Goal: Transaction & Acquisition: Subscribe to service/newsletter

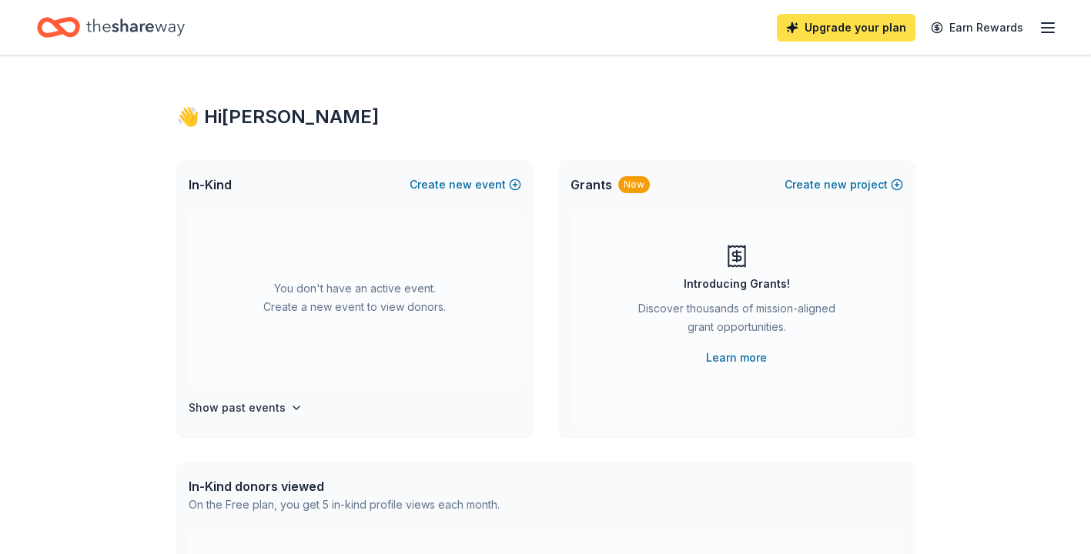
click at [845, 29] on link "Upgrade your plan" at bounding box center [846, 28] width 139 height 28
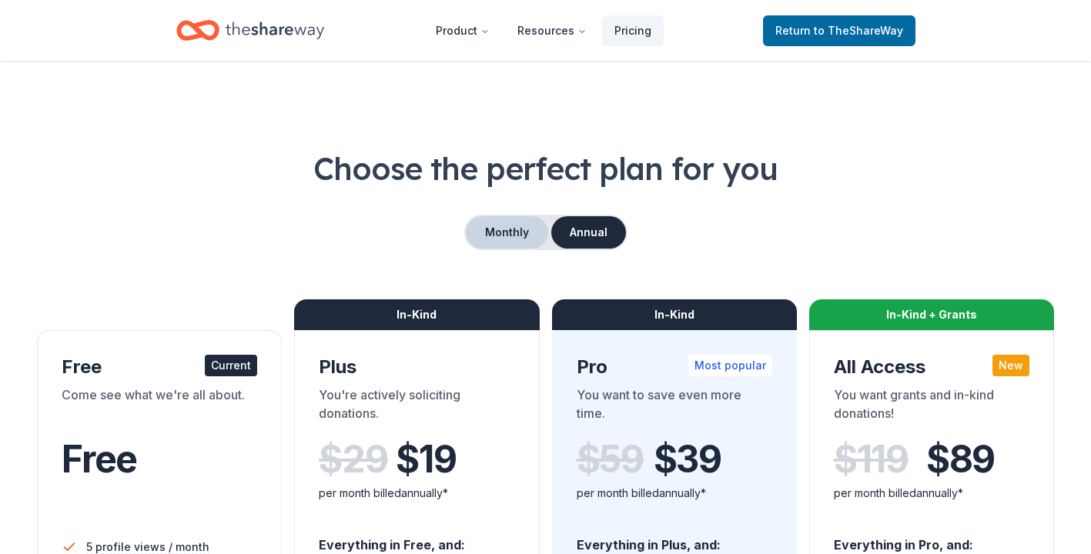
click at [500, 232] on button "Monthly" at bounding box center [507, 232] width 82 height 32
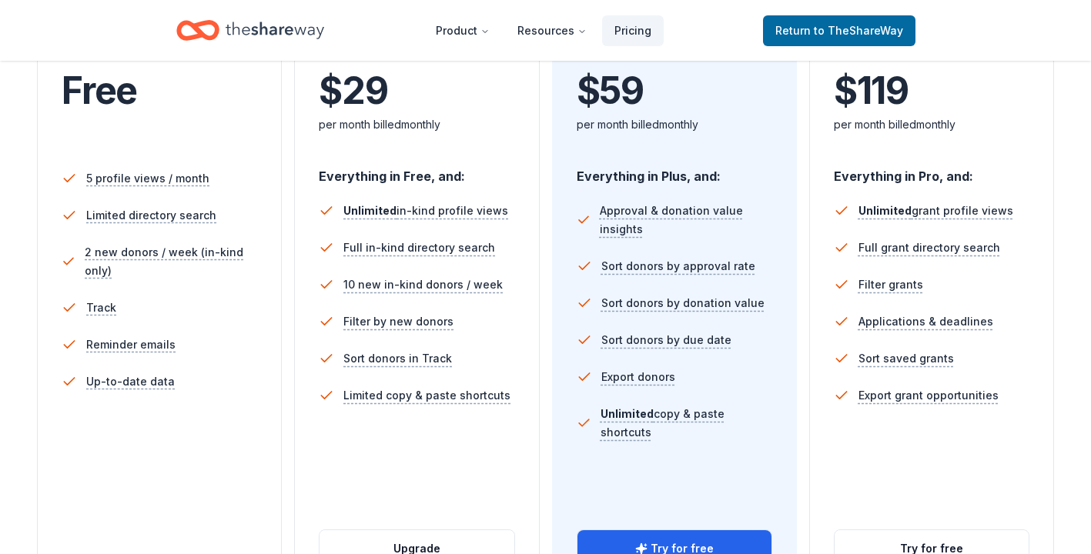
scroll to position [369, 0]
click at [854, 31] on span "to TheShareWay" at bounding box center [858, 30] width 89 height 13
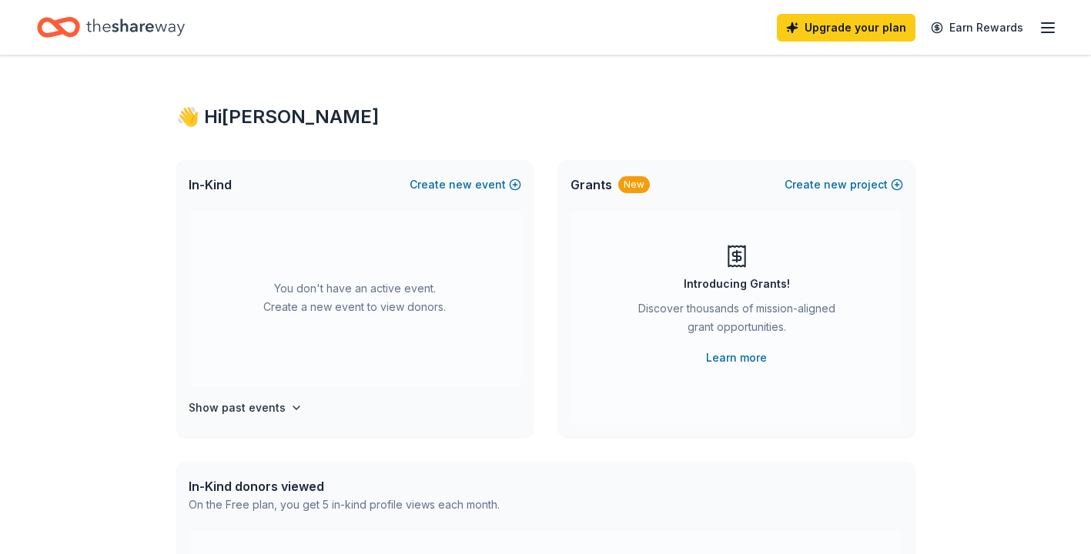
click at [1024, 447] on div "👋 Hi Melba In-Kind Create new event You don't have an active event. Create a ne…" at bounding box center [545, 504] width 1091 height 899
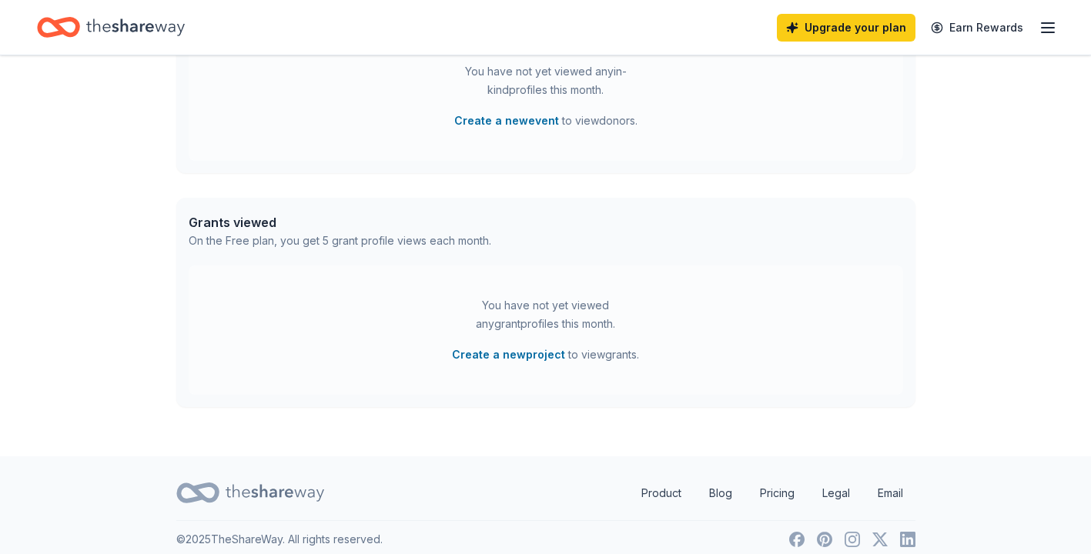
scroll to position [511, 0]
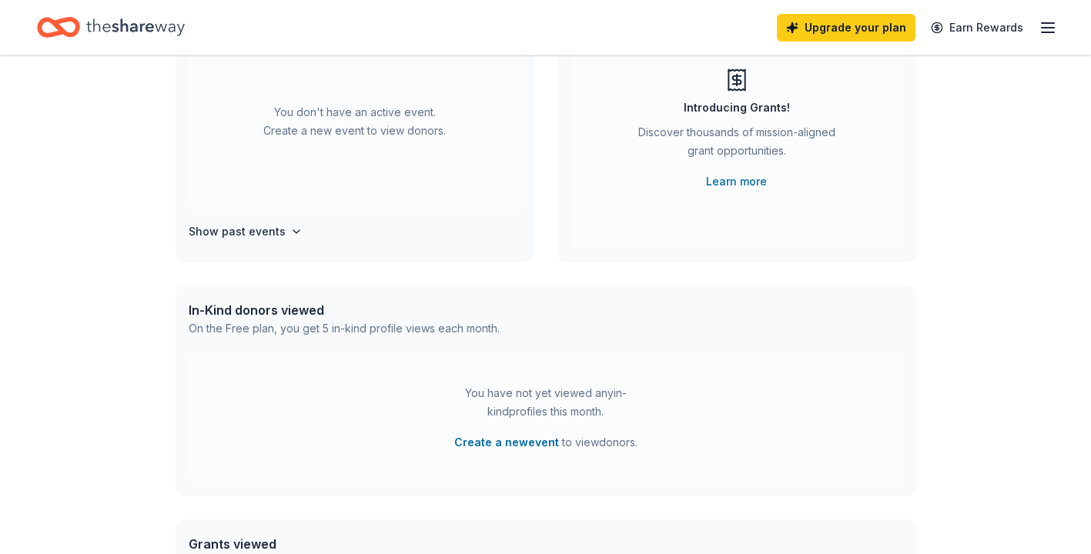
scroll to position [0, 0]
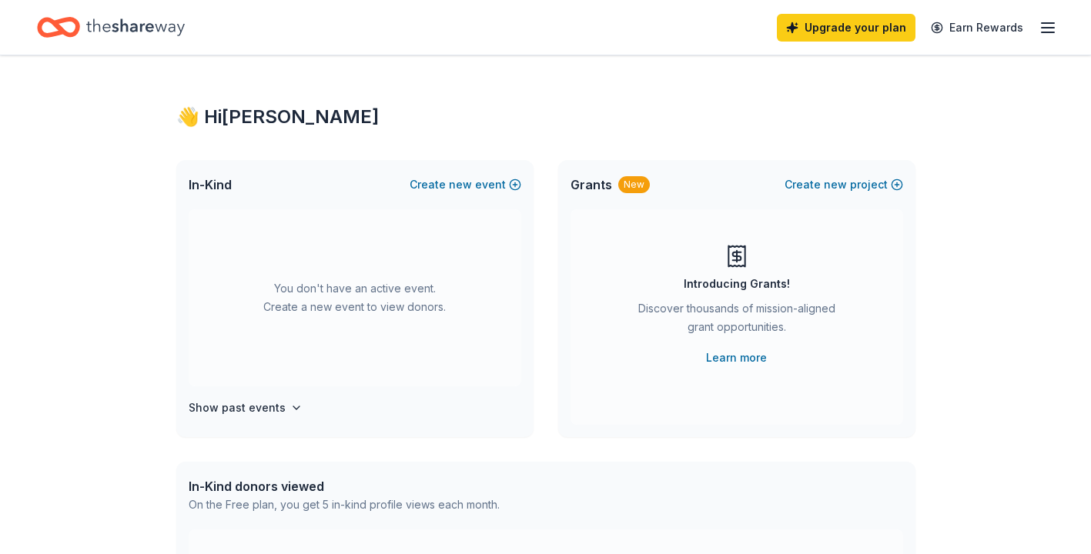
click at [1045, 32] on line "button" at bounding box center [1047, 32] width 12 height 0
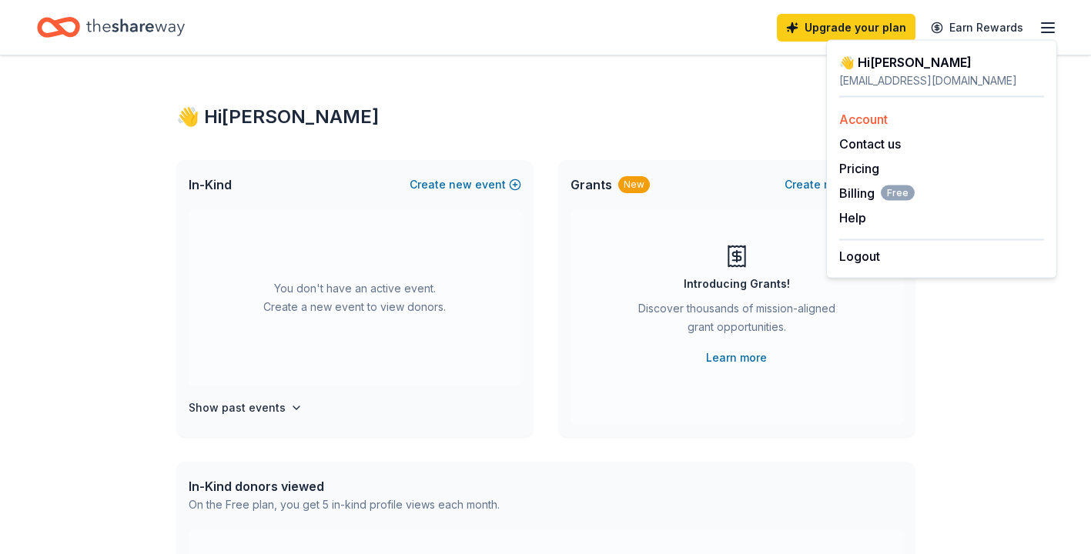
click at [884, 120] on link "Account" at bounding box center [863, 119] width 48 height 15
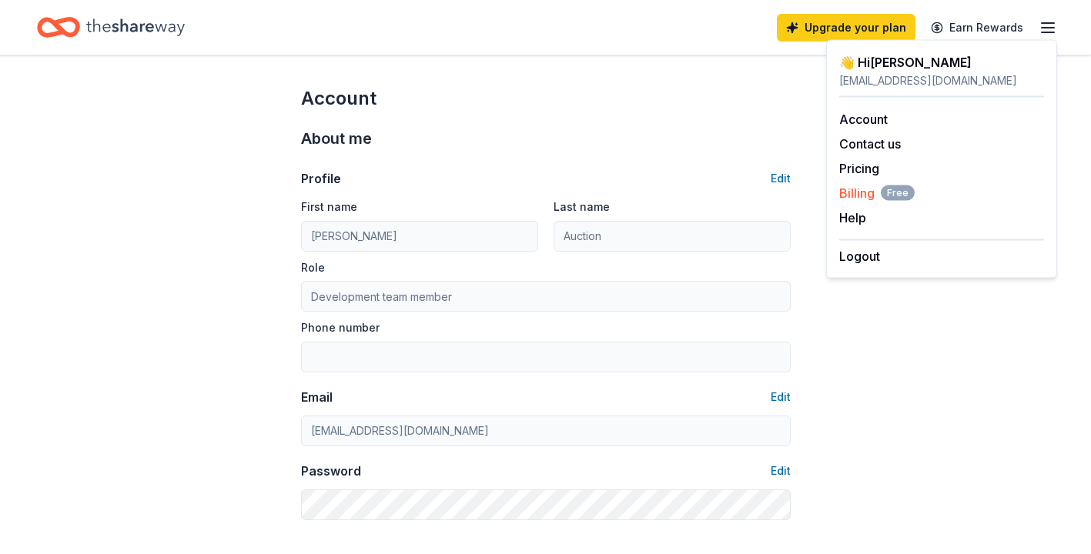
click at [856, 191] on span "Billing Free" at bounding box center [876, 193] width 75 height 18
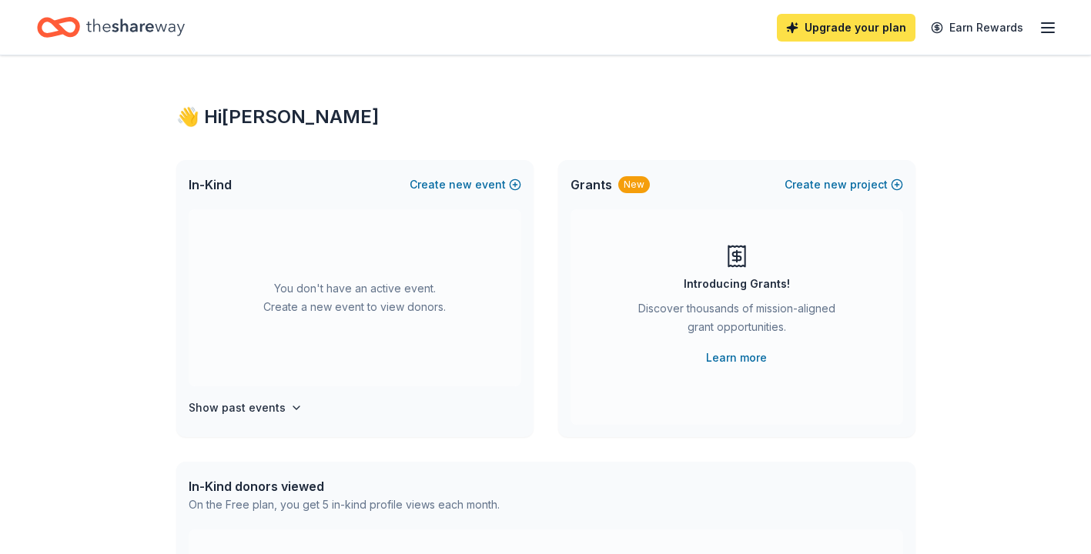
click at [853, 32] on link "Upgrade your plan" at bounding box center [846, 28] width 139 height 28
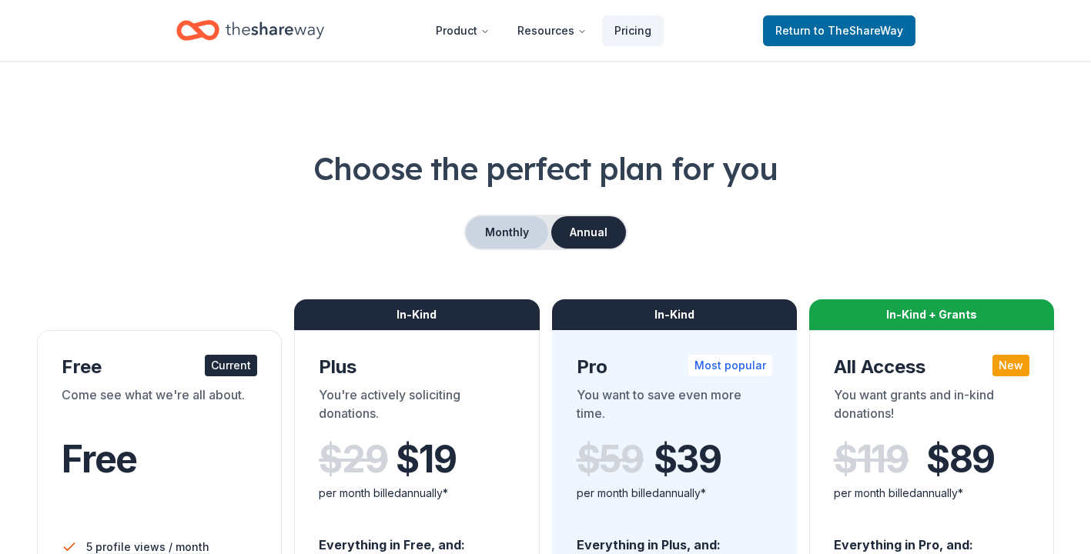
click at [507, 222] on button "Monthly" at bounding box center [507, 232] width 82 height 32
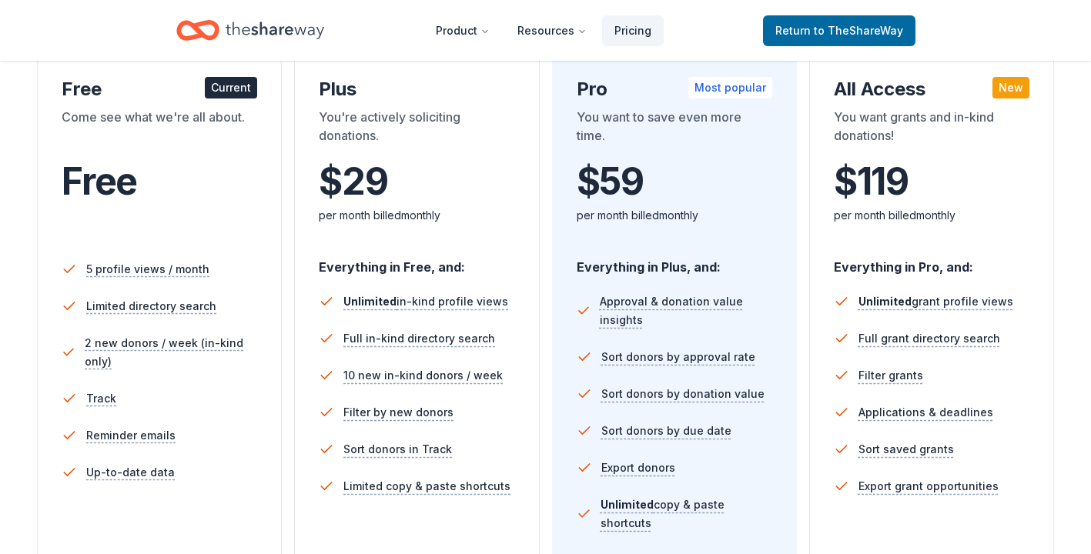
scroll to position [279, 0]
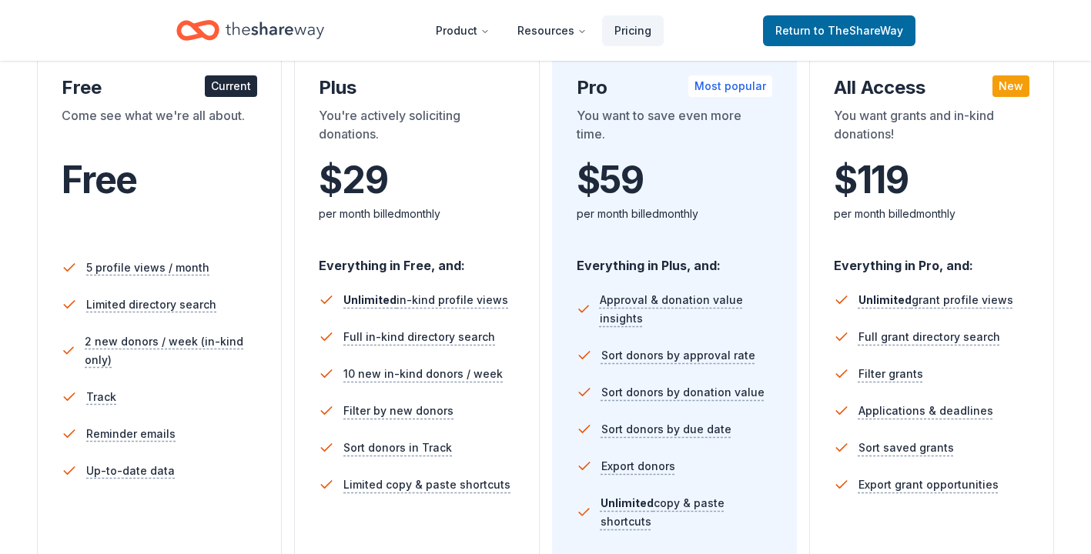
click at [1061, 425] on div "Choose the perfect plan for you Monthly Annual Free Current Come see what we're…" at bounding box center [545, 403] width 1091 height 1071
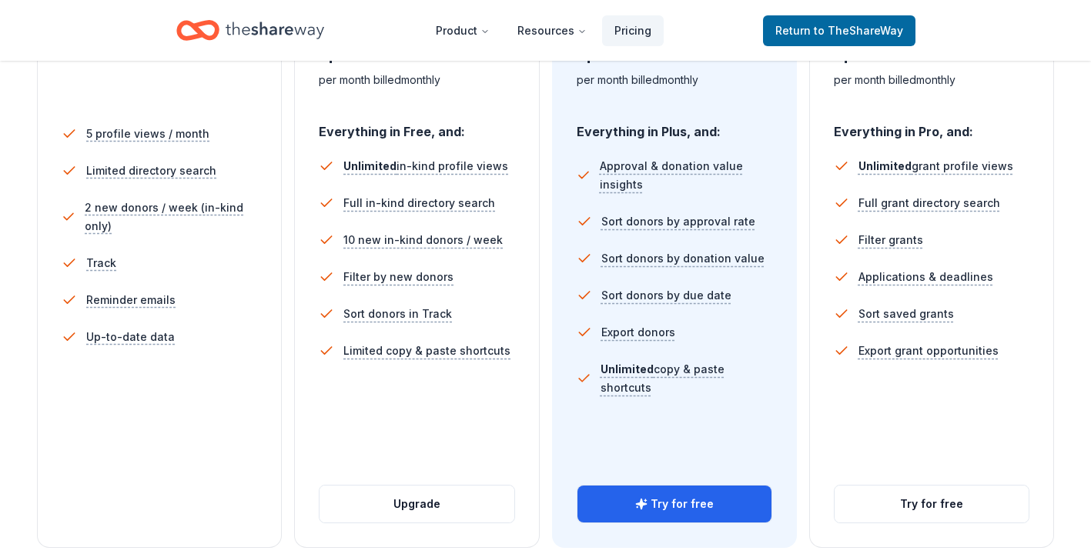
scroll to position [414, 0]
click at [1033, 368] on div "In-Kind + Grants All Access New You want grants and in-kind donations! $ 119 $ …" at bounding box center [931, 231] width 245 height 631
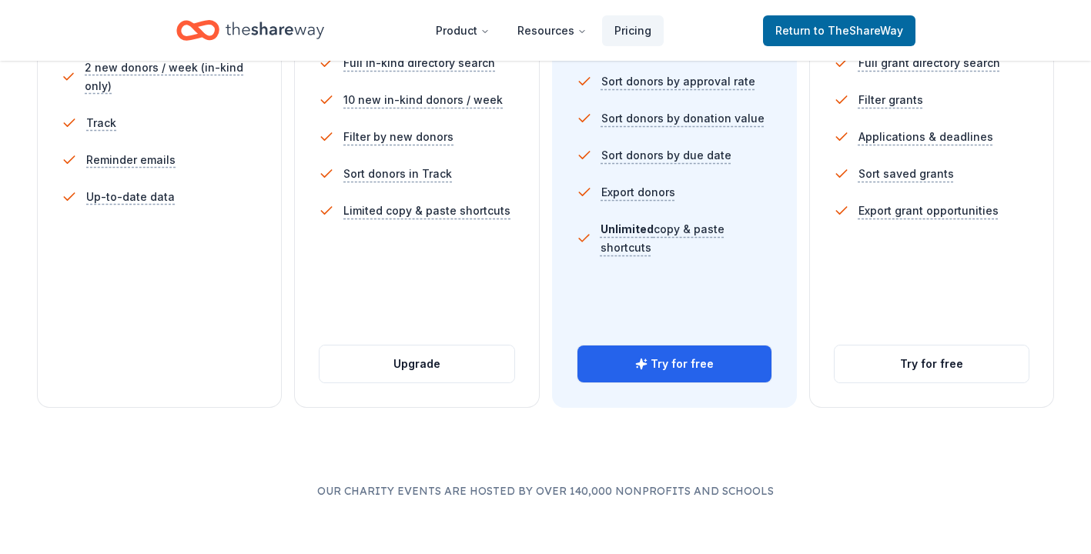
scroll to position [570, 0]
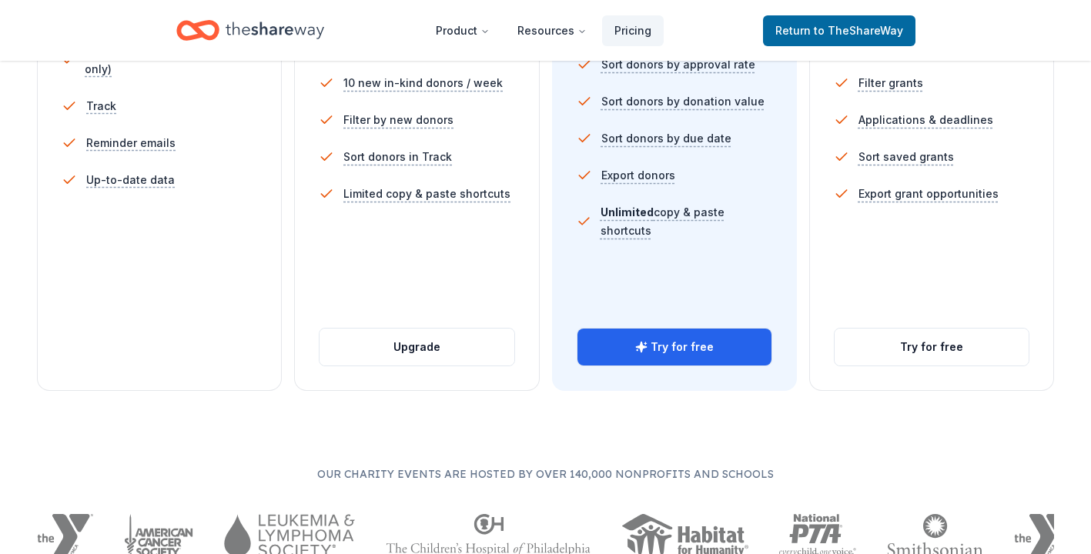
click at [650, 345] on button "Try for free" at bounding box center [674, 347] width 194 height 37
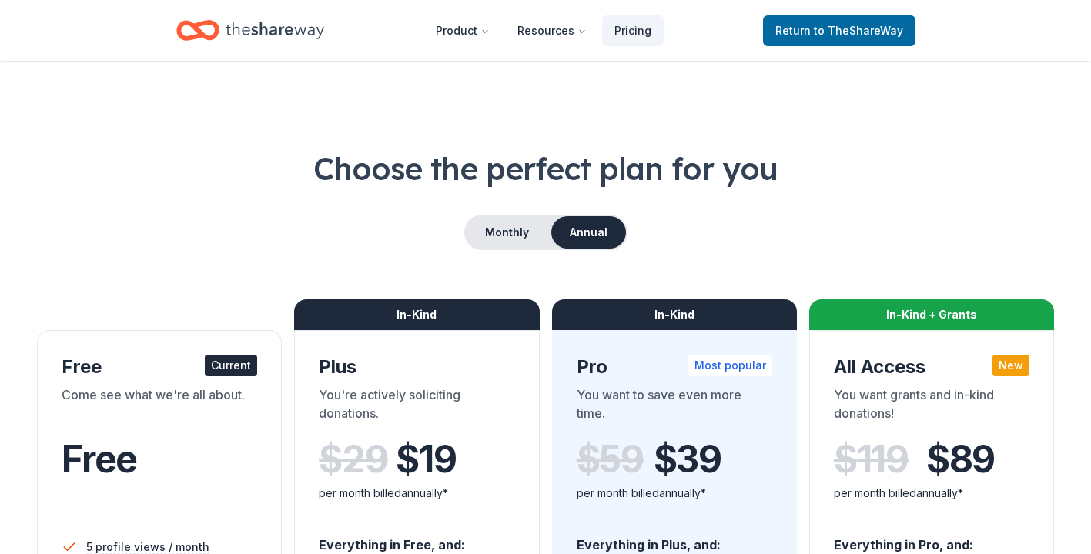
click at [1010, 298] on div "Choose the perfect plan for you Monthly Annual Free Current Come see what we're…" at bounding box center [545, 554] width 1017 height 814
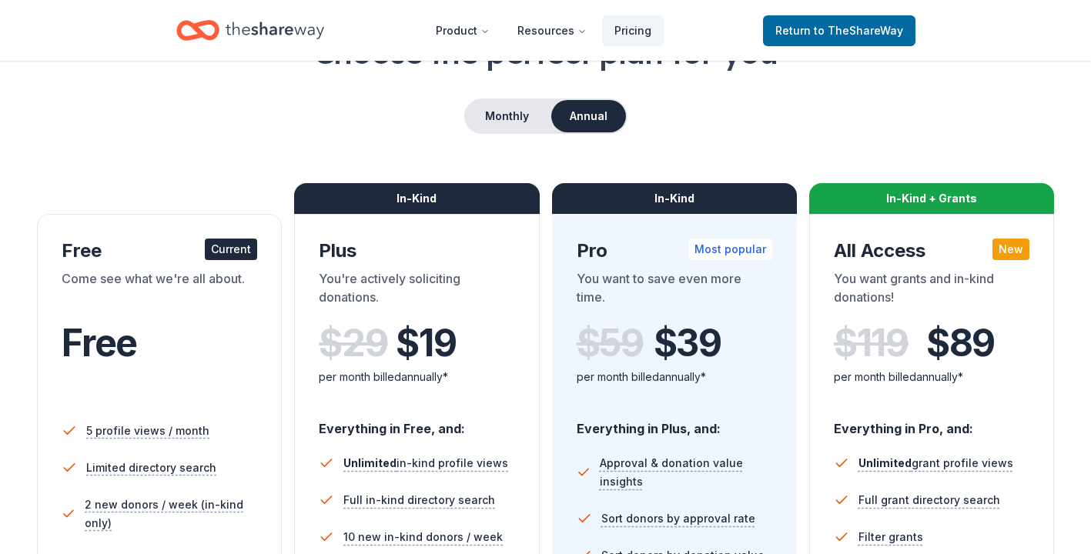
scroll to position [119, 0]
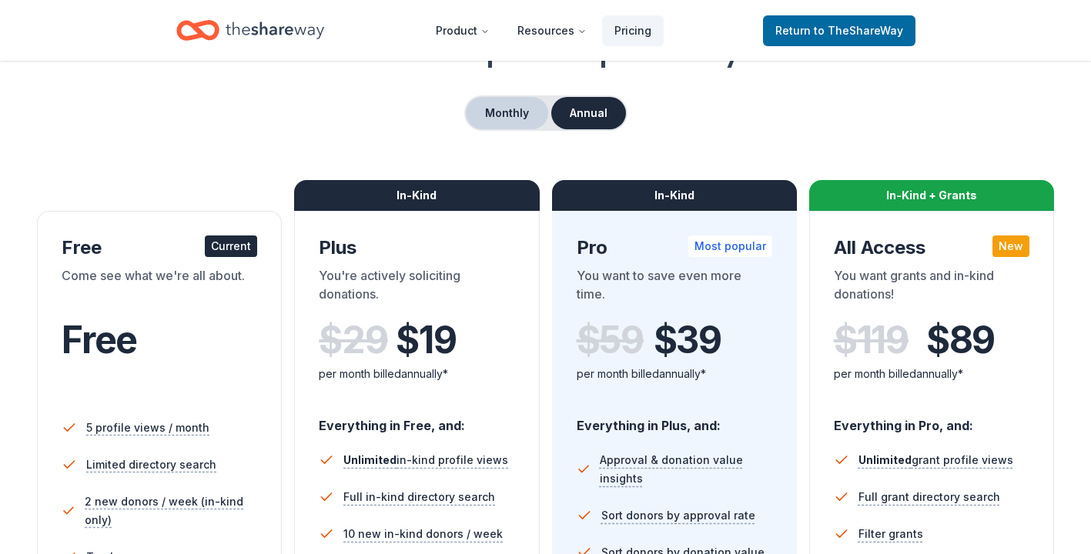
click at [506, 107] on button "Monthly" at bounding box center [507, 113] width 82 height 32
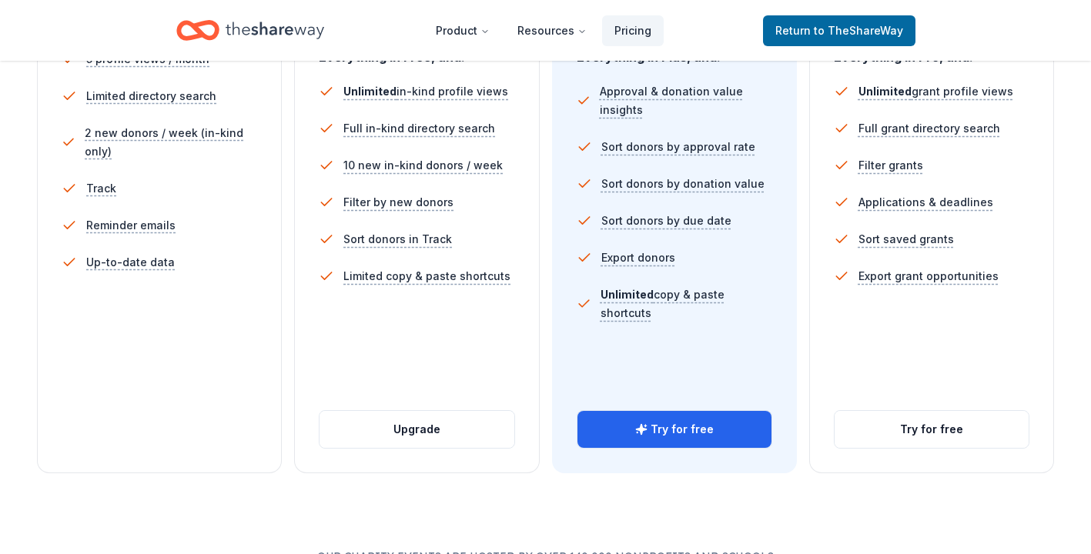
scroll to position [489, 0]
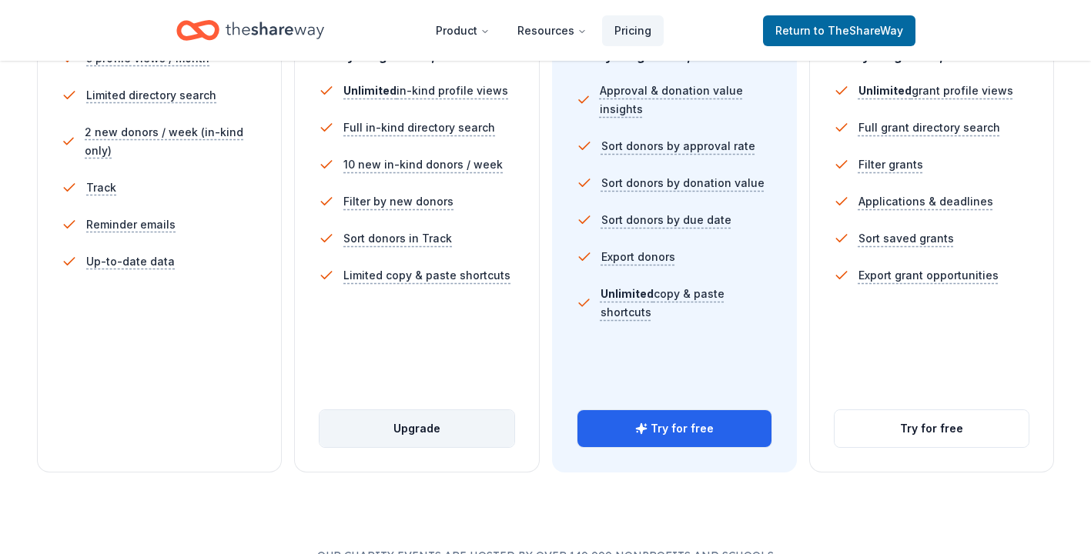
click at [436, 423] on button "Upgrade" at bounding box center [416, 428] width 194 height 37
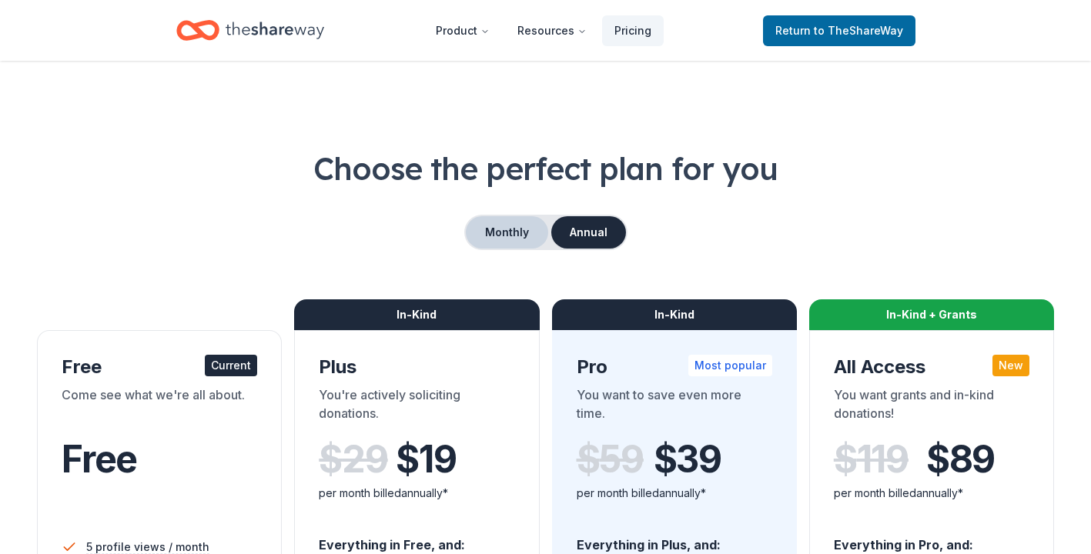
click at [504, 232] on button "Monthly" at bounding box center [507, 232] width 82 height 32
click at [839, 37] on span "Return to TheShareWay" at bounding box center [839, 31] width 128 height 18
click at [874, 28] on span "to TheShareWay" at bounding box center [858, 30] width 89 height 13
click at [934, 232] on div "Monthly Annual" at bounding box center [545, 232] width 1017 height 35
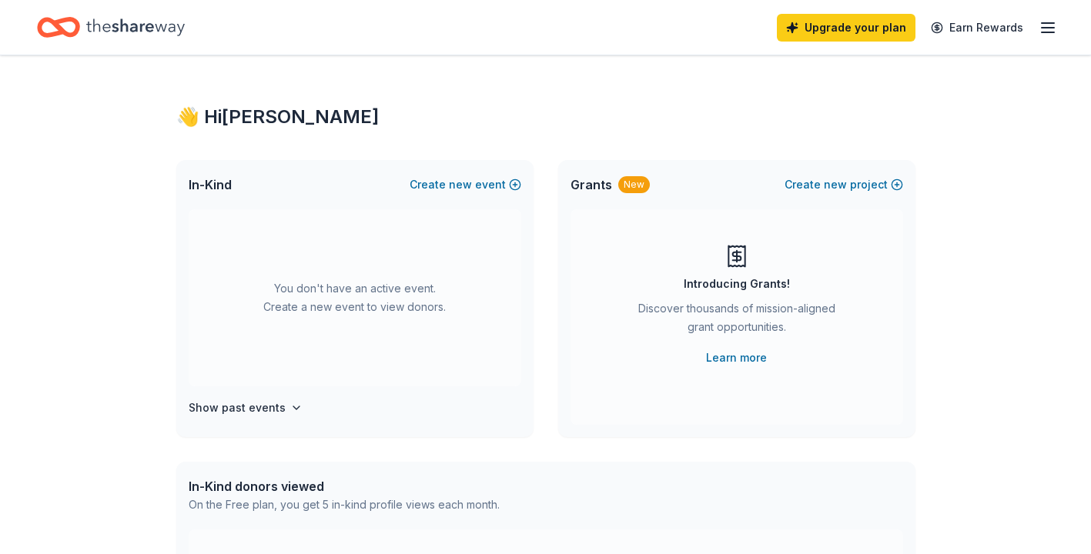
click at [1048, 32] on line "button" at bounding box center [1047, 32] width 12 height 0
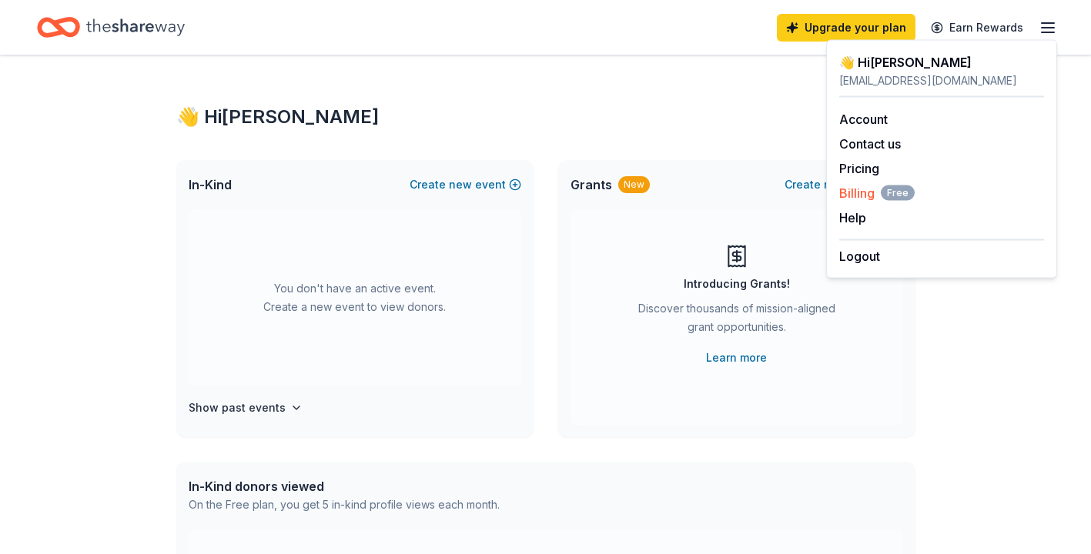
click at [882, 197] on span "Free" at bounding box center [898, 192] width 34 height 15
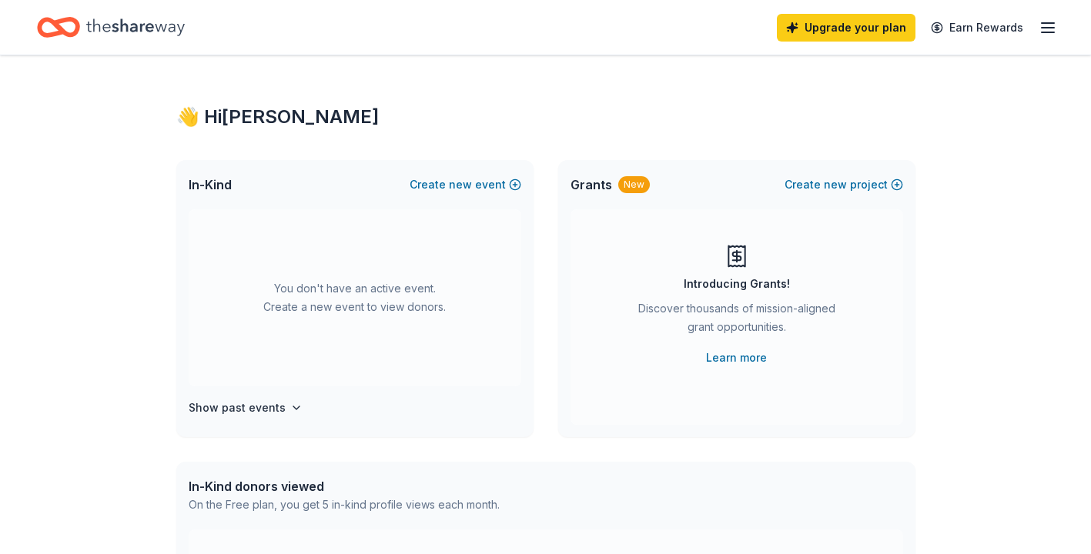
click at [971, 204] on div "👋 Hi [PERSON_NAME] In-Kind Create new event You don't have an active event. Cre…" at bounding box center [545, 504] width 1091 height 899
click at [849, 29] on link "Upgrade your plan" at bounding box center [846, 28] width 139 height 28
click at [854, 29] on link "Upgrade your plan" at bounding box center [846, 28] width 139 height 28
click at [844, 31] on link "Upgrade your plan" at bounding box center [846, 28] width 139 height 28
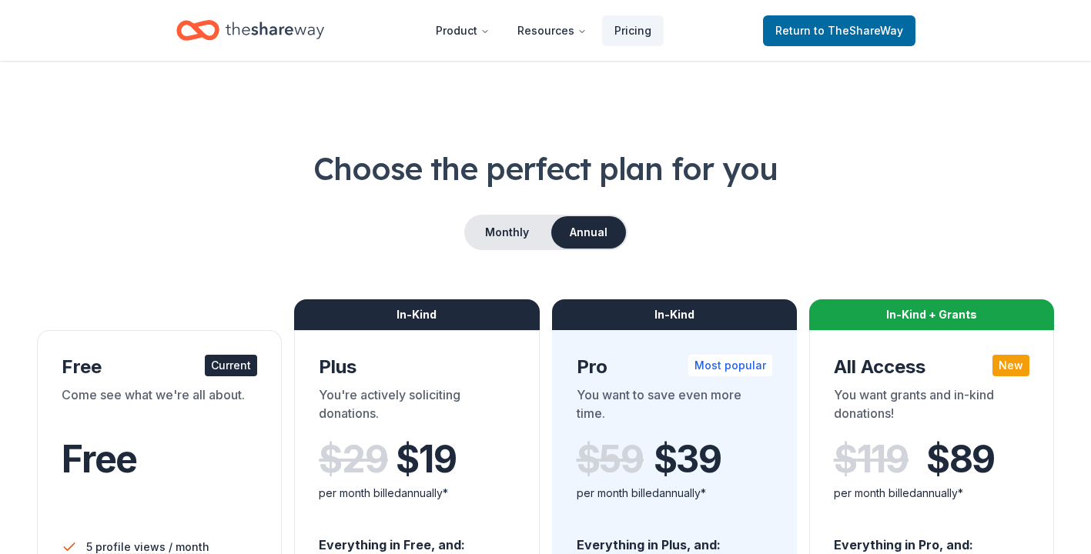
click at [844, 242] on div "Monthly Annual" at bounding box center [545, 232] width 1017 height 35
click at [493, 234] on button "Monthly" at bounding box center [507, 232] width 82 height 32
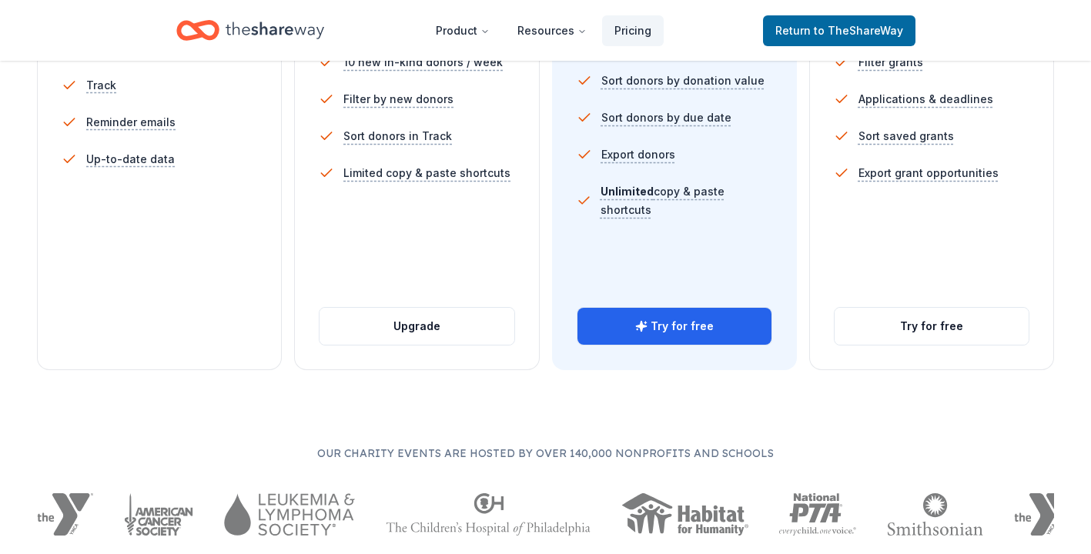
scroll to position [598, 0]
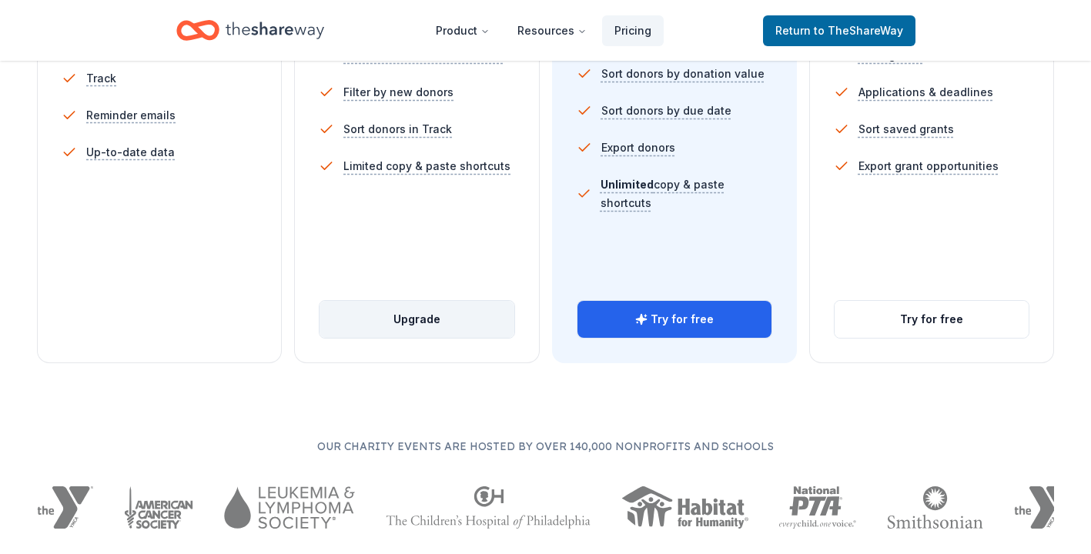
click at [399, 328] on button "Upgrade" at bounding box center [416, 319] width 194 height 37
